Goal: Information Seeking & Learning: Find specific fact

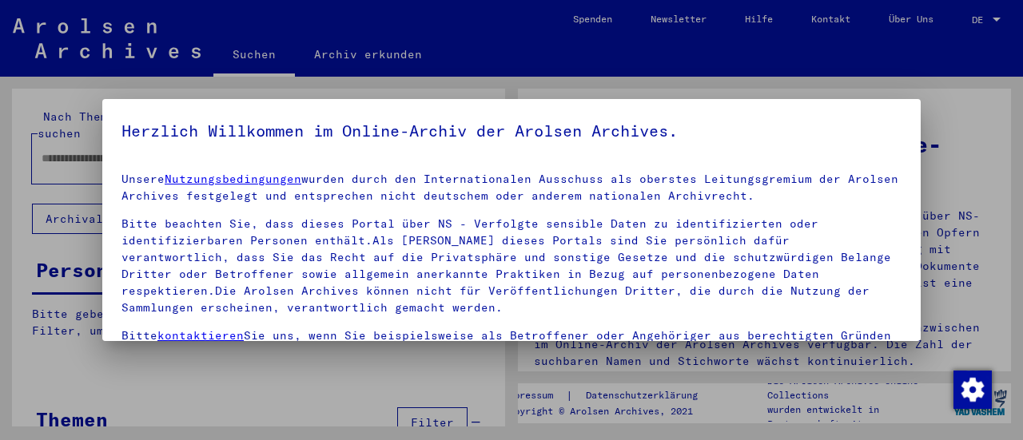
type input "**********"
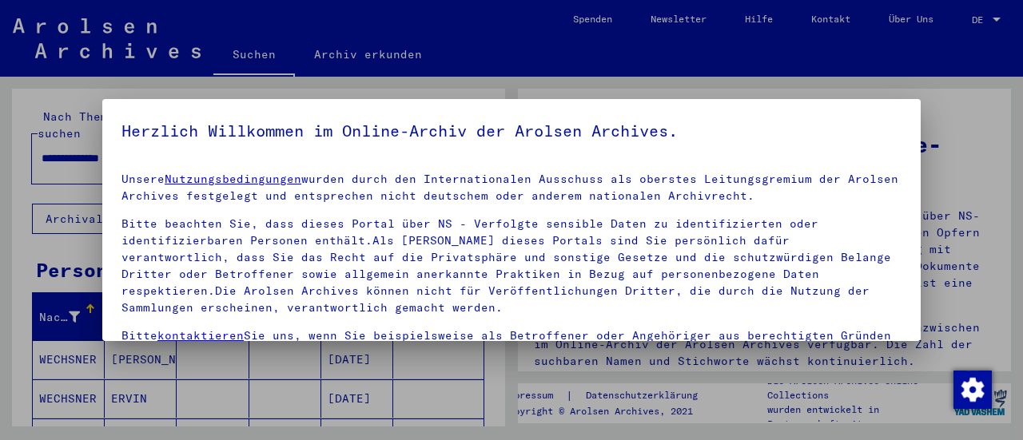
scroll to position [149, 0]
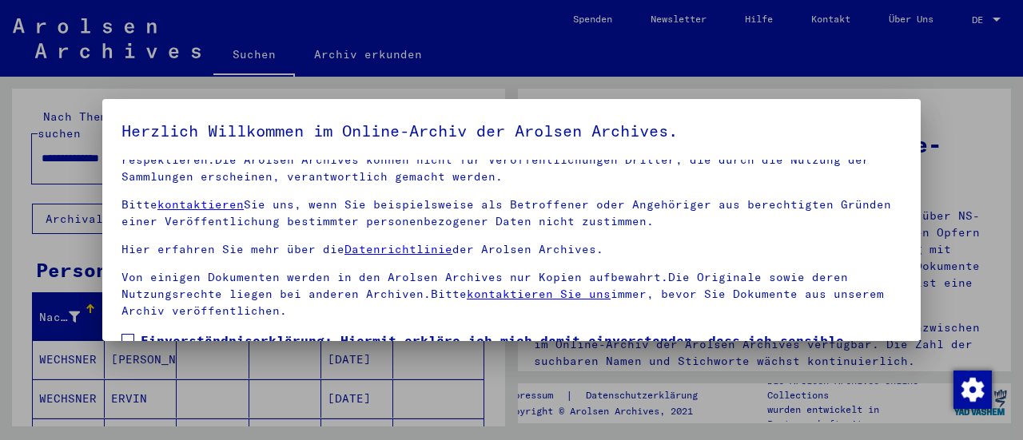
click at [125, 334] on span at bounding box center [127, 340] width 13 height 13
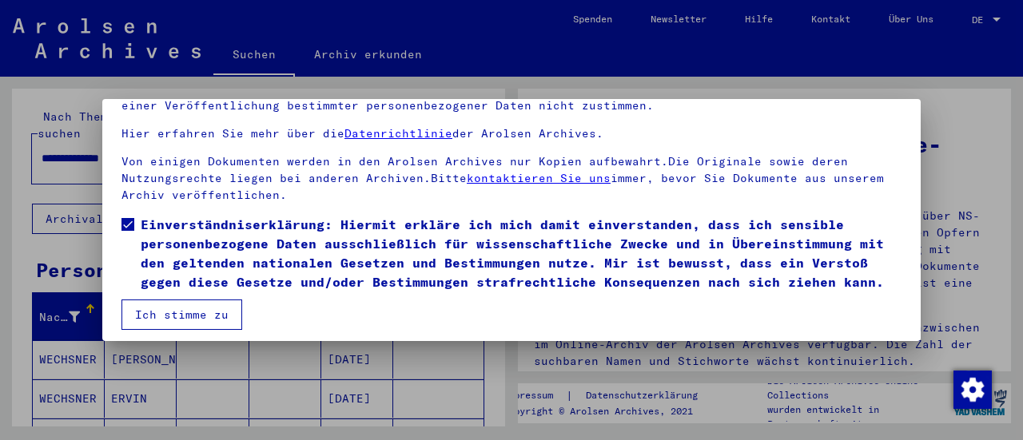
scroll to position [124, 0]
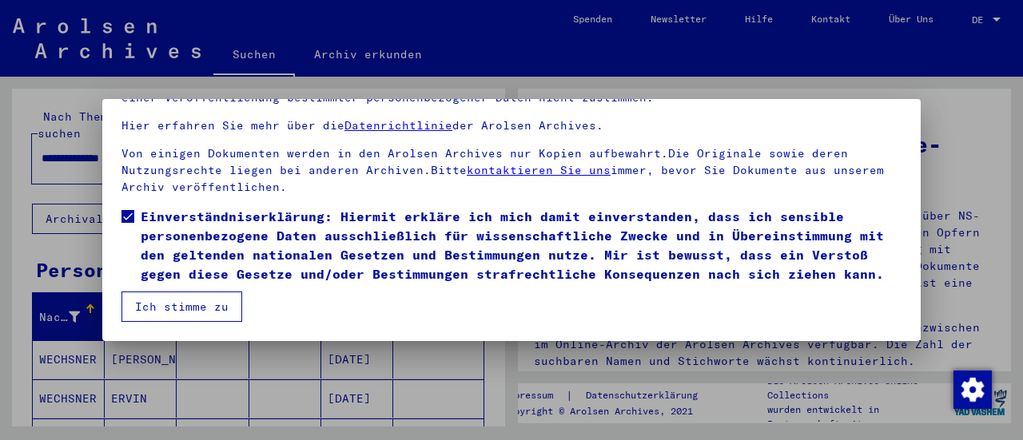
click at [225, 301] on button "Ich stimme zu" at bounding box center [181, 307] width 121 height 30
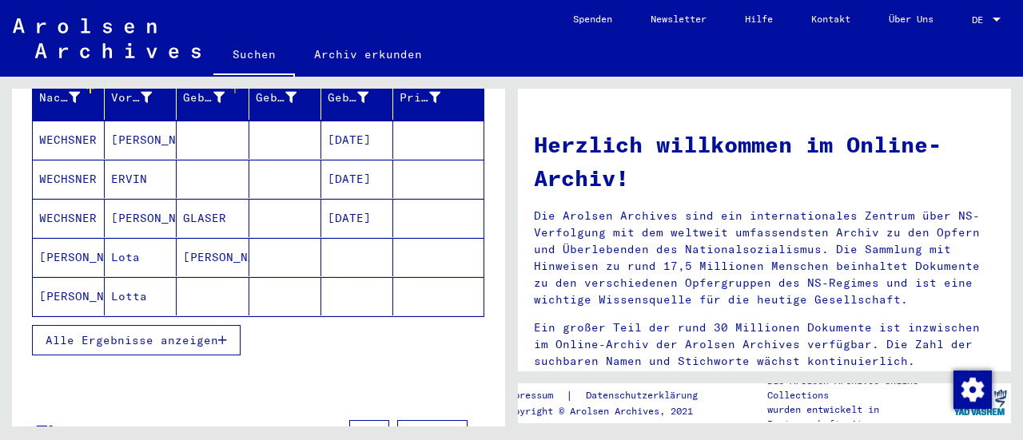
scroll to position [240, 0]
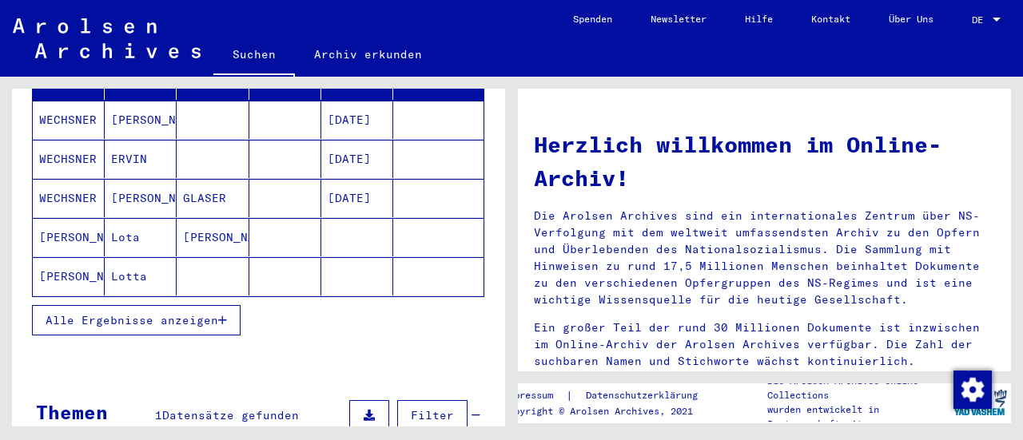
click at [175, 309] on button "Alle Ergebnisse anzeigen" at bounding box center [136, 320] width 209 height 30
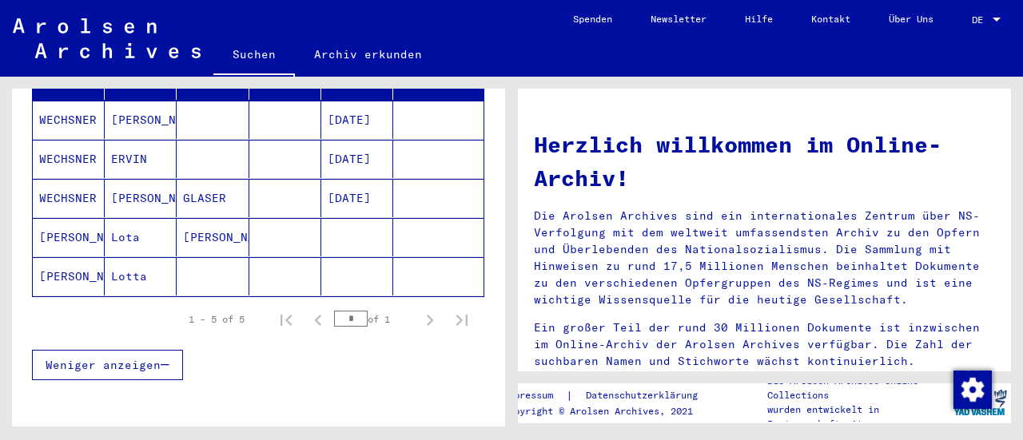
click at [139, 260] on mat-cell "Lotta" at bounding box center [141, 276] width 72 height 38
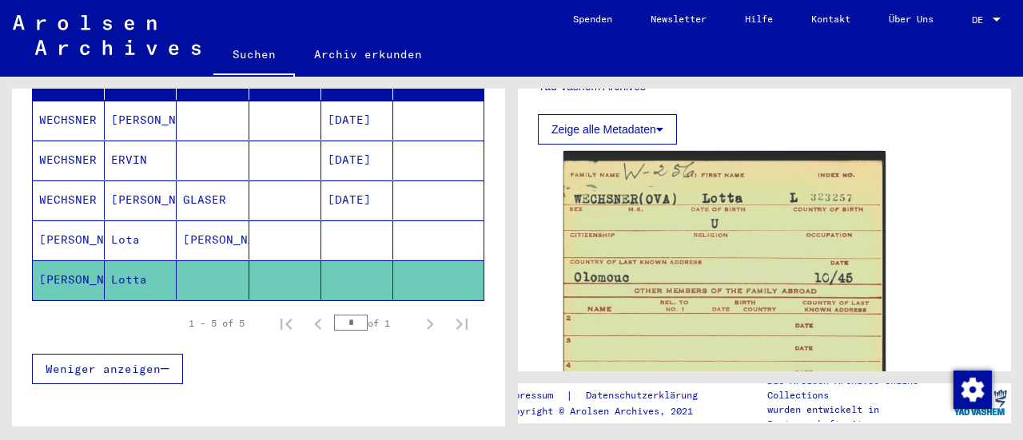
scroll to position [959, 0]
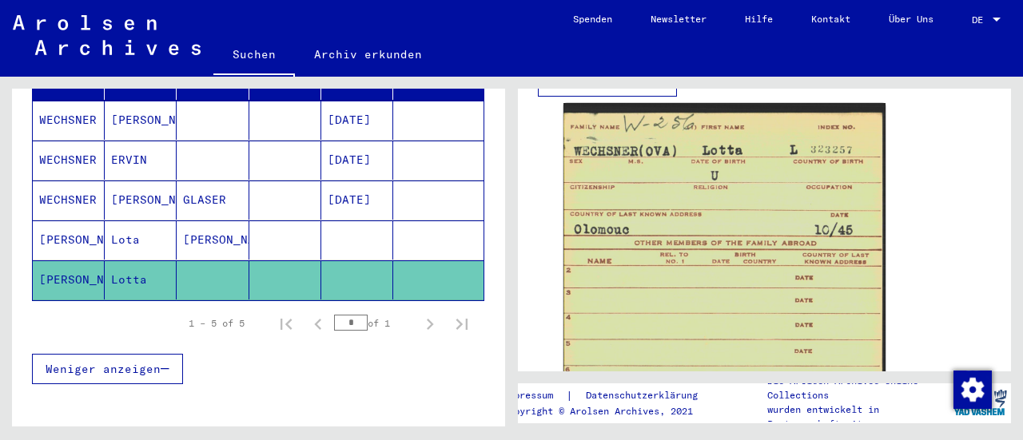
click at [126, 221] on mat-cell "Lota" at bounding box center [141, 240] width 72 height 39
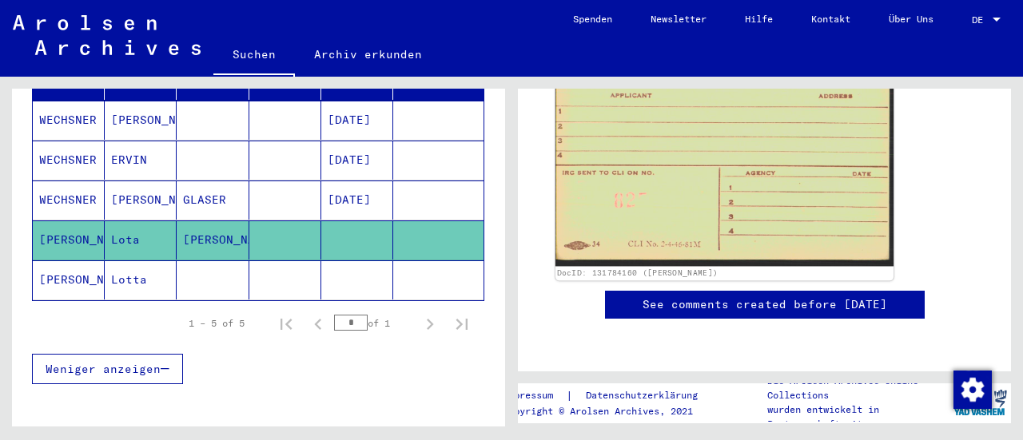
scroll to position [1278, 0]
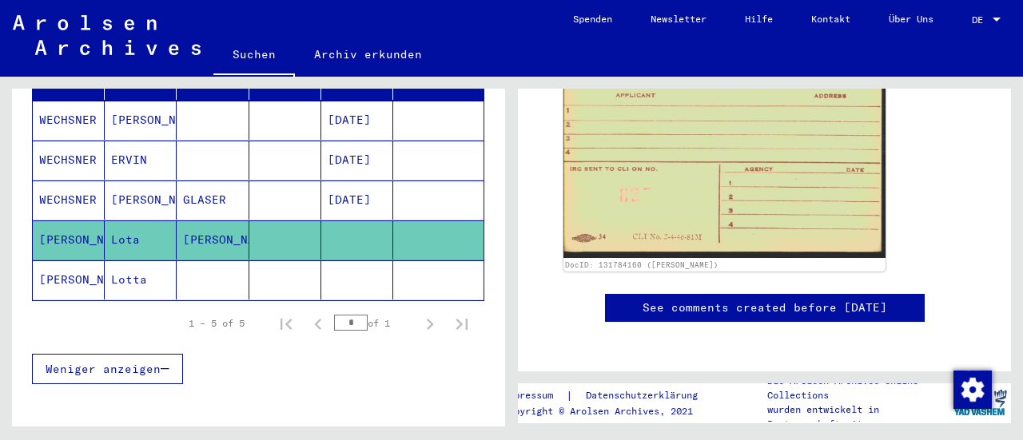
click at [42, 181] on mat-cell "WECHSNER" at bounding box center [69, 200] width 72 height 39
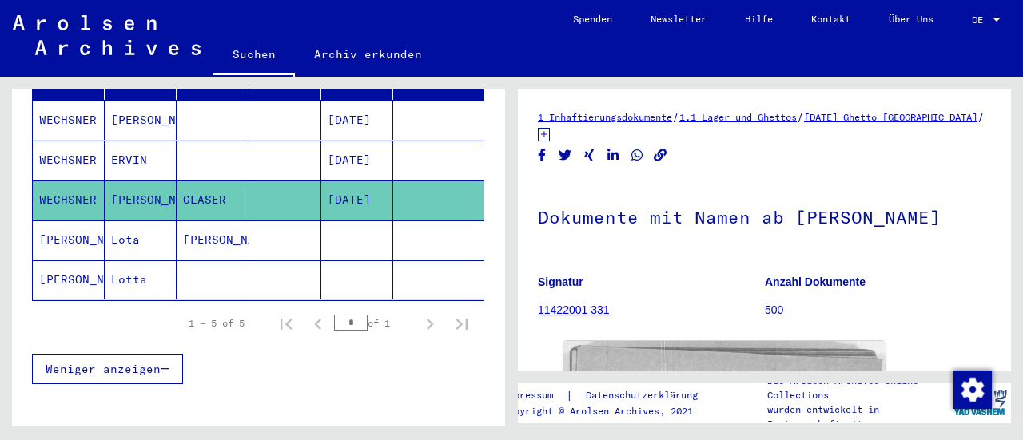
click at [86, 141] on mat-cell "WECHSNER" at bounding box center [69, 160] width 72 height 39
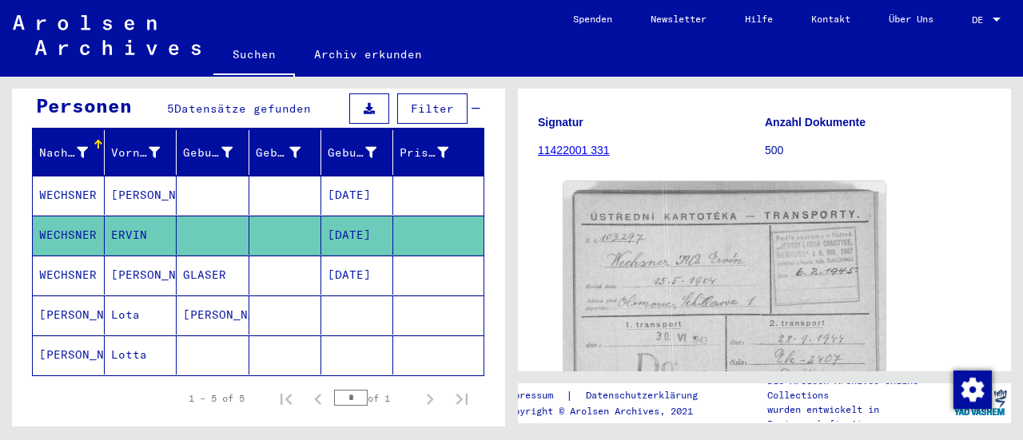
scroll to position [160, 0]
